Goal: Navigation & Orientation: Find specific page/section

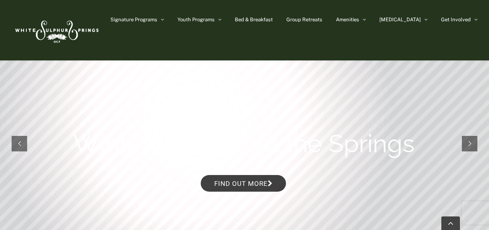
scroll to position [2319, 0]
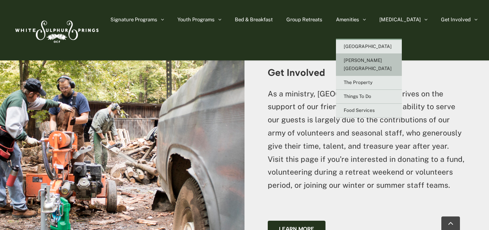
click at [373, 57] on link "[PERSON_NAME][GEOGRAPHIC_DATA]" at bounding box center [369, 65] width 66 height 22
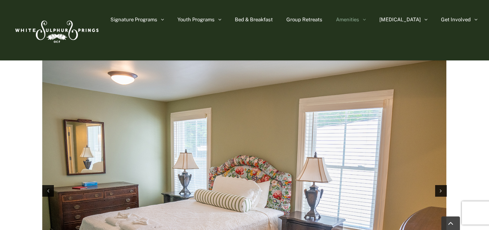
scroll to position [1178, 0]
click at [442, 186] on div "Next slide" at bounding box center [441, 192] width 12 height 12
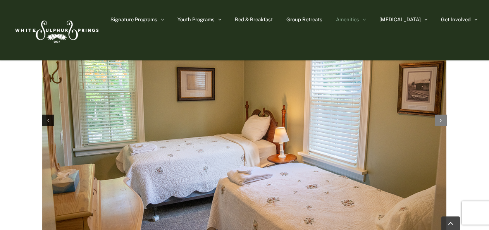
scroll to position [1249, 0]
click at [441, 118] on icon "Next slide" at bounding box center [441, 120] width 2 height 5
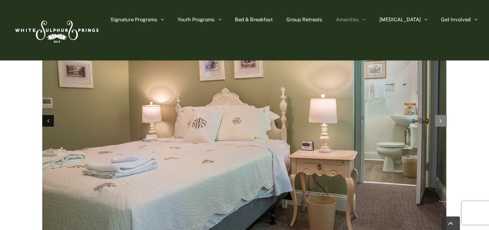
click at [441, 118] on icon "Next slide" at bounding box center [441, 120] width 2 height 5
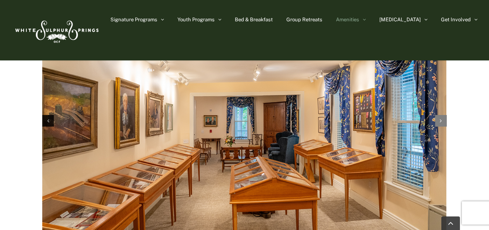
click at [441, 118] on icon "Next slide" at bounding box center [441, 120] width 2 height 5
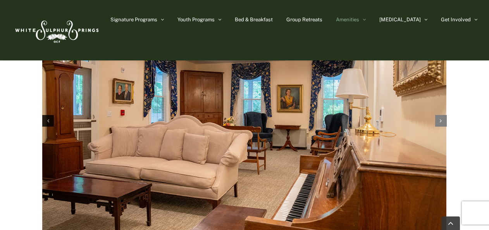
click at [441, 118] on icon "Next slide" at bounding box center [441, 120] width 2 height 5
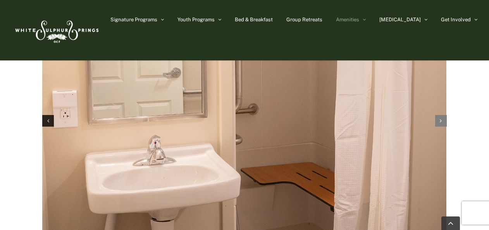
click at [441, 118] on icon "Next slide" at bounding box center [441, 120] width 2 height 5
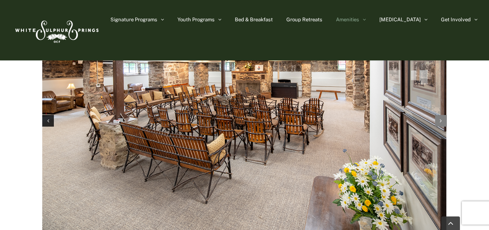
click at [441, 118] on icon "Next slide" at bounding box center [441, 120] width 2 height 5
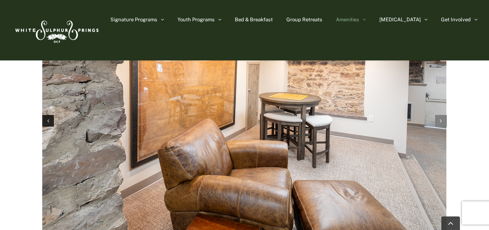
click at [441, 118] on icon "Next slide" at bounding box center [441, 120] width 2 height 5
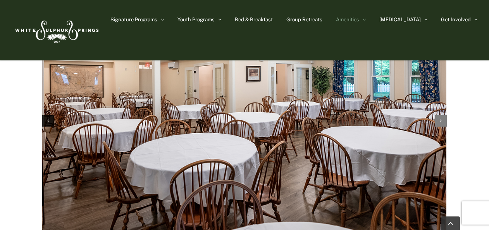
click at [441, 118] on icon "Next slide" at bounding box center [441, 120] width 2 height 5
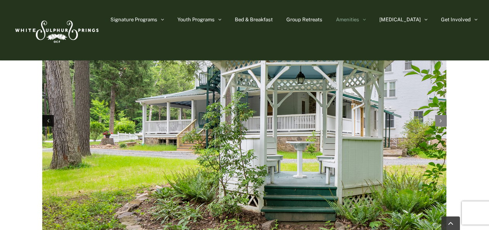
click at [441, 118] on icon "Next slide" at bounding box center [441, 120] width 2 height 5
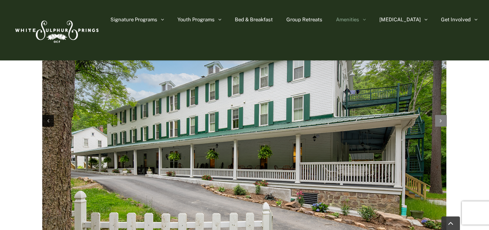
click at [441, 118] on icon "Next slide" at bounding box center [441, 120] width 2 height 5
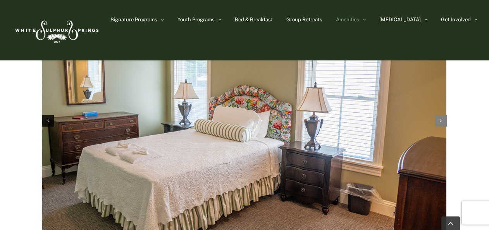
click at [441, 118] on icon "Next slide" at bounding box center [441, 120] width 2 height 5
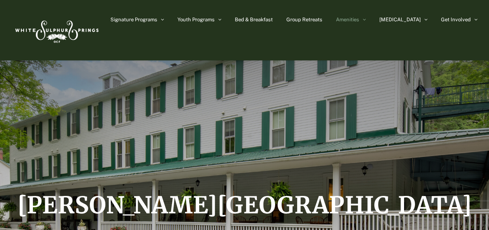
scroll to position [0, 0]
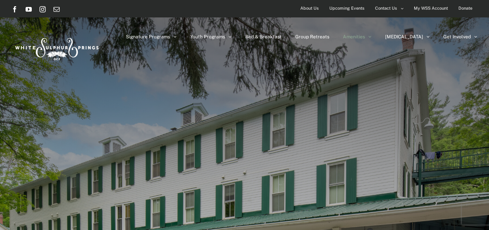
click at [344, 7] on span "Upcoming Events" at bounding box center [346, 8] width 35 height 11
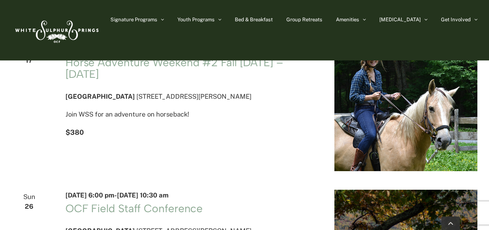
scroll to position [378, 0]
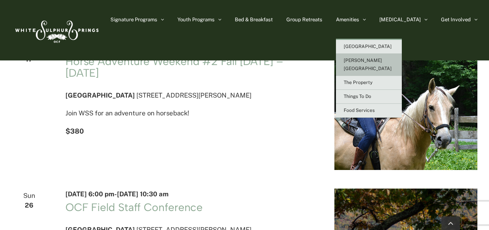
click at [378, 60] on span "[PERSON_NAME][GEOGRAPHIC_DATA]" at bounding box center [368, 65] width 48 height 14
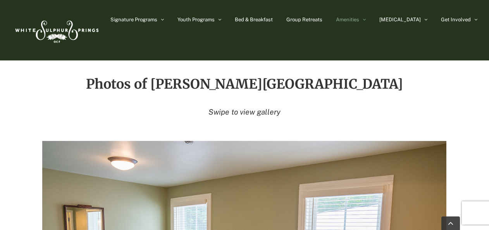
scroll to position [1072, 0]
